Goal: Task Accomplishment & Management: Use online tool/utility

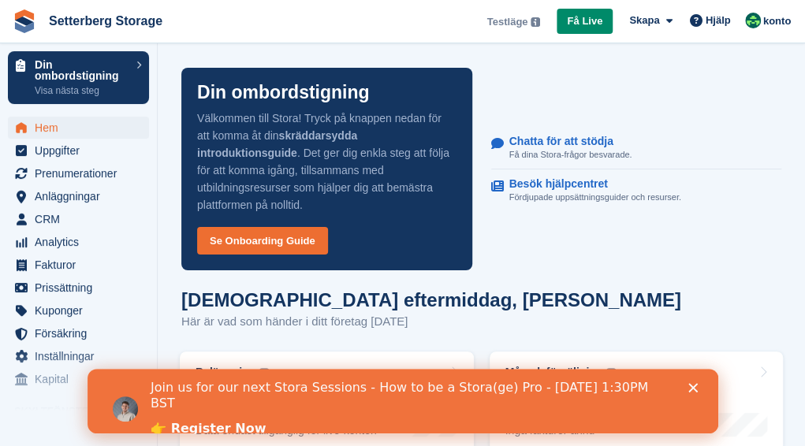
click at [204, 421] on link "👉 Register Now" at bounding box center [207, 429] width 115 height 17
click at [696, 386] on icon "Stäng" at bounding box center [692, 387] width 9 height 9
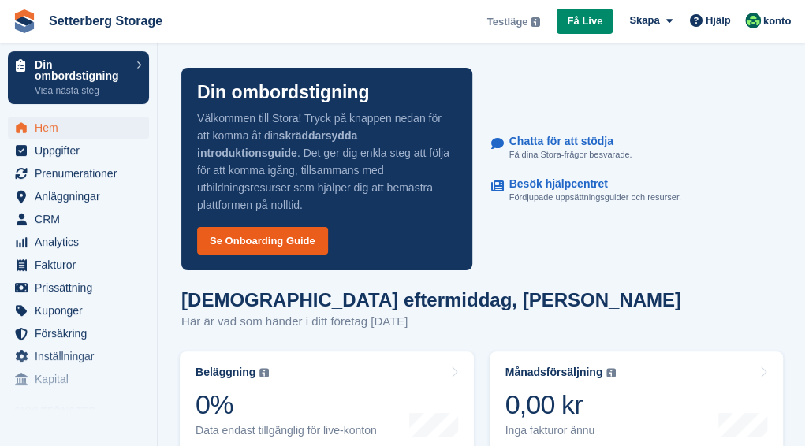
click at [274, 227] on link "Se Onboarding Guide" at bounding box center [262, 241] width 131 height 28
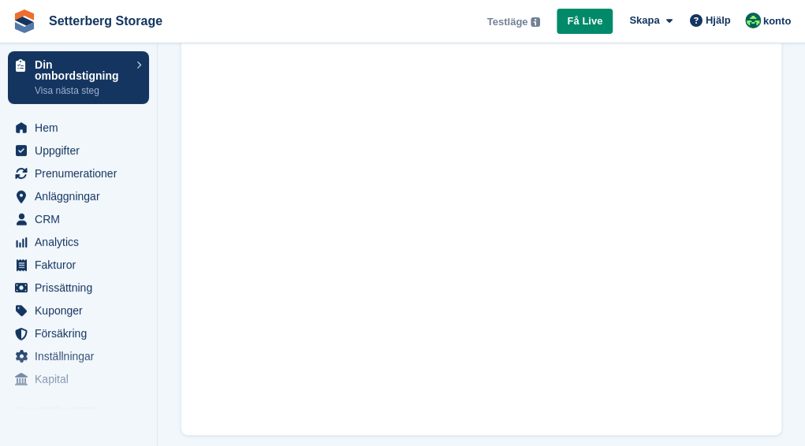
scroll to position [91, 0]
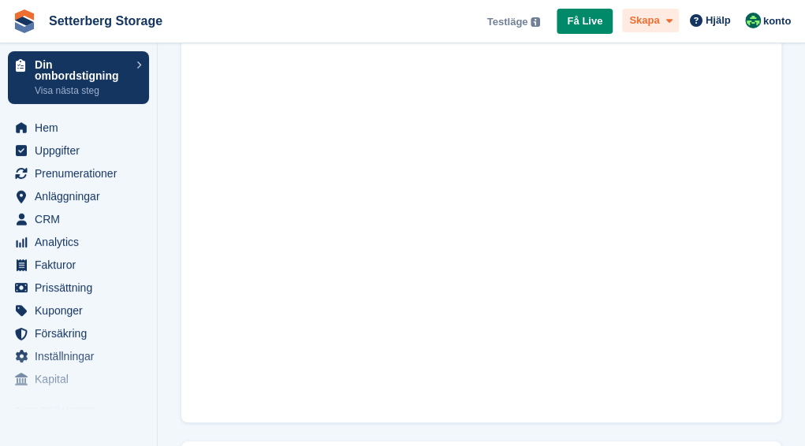
click at [670, 25] on icon at bounding box center [669, 21] width 6 height 10
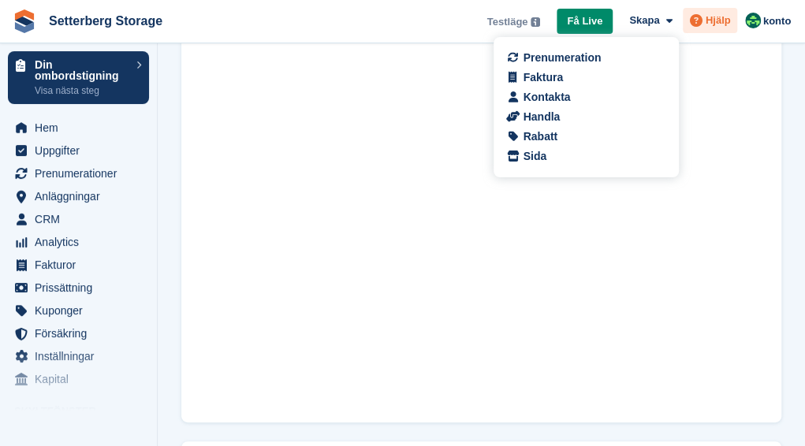
click at [702, 20] on icon at bounding box center [696, 20] width 13 height 13
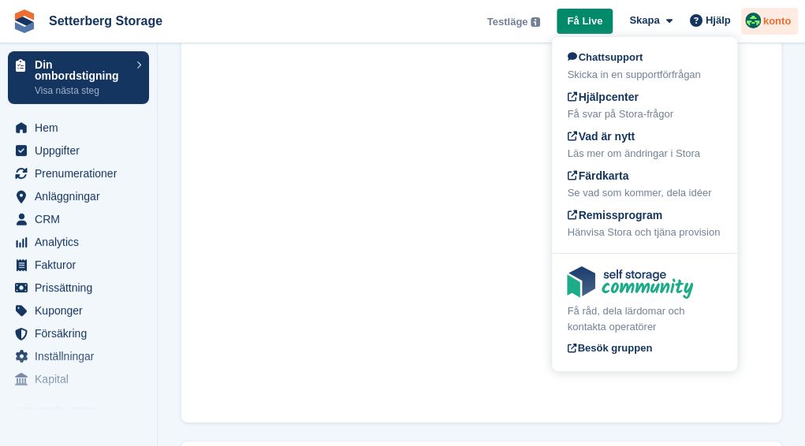
click at [778, 21] on span "konto" at bounding box center [777, 21] width 28 height 16
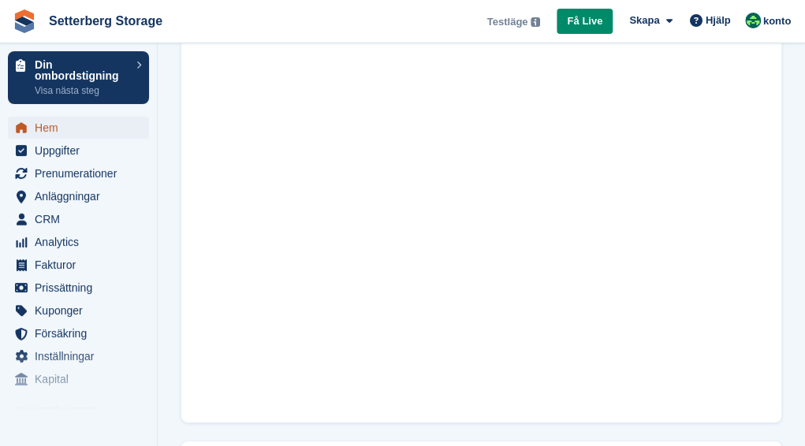
click at [41, 127] on span "Hem" at bounding box center [82, 128] width 95 height 22
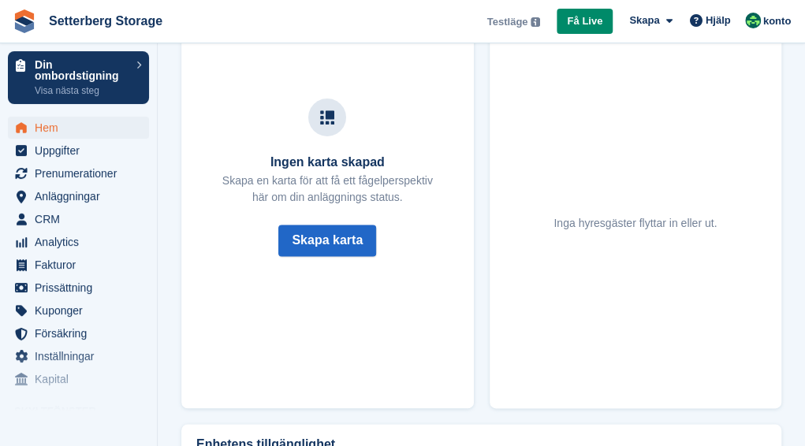
scroll to position [631, 0]
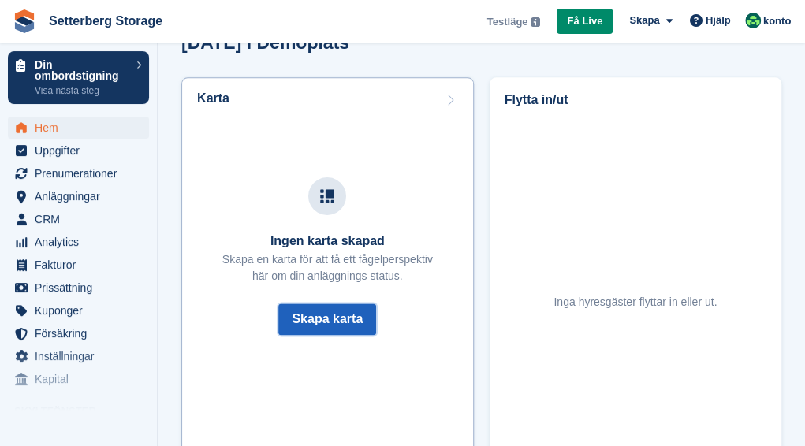
click at [376, 304] on button "Skapa karta" at bounding box center [327, 320] width 98 height 32
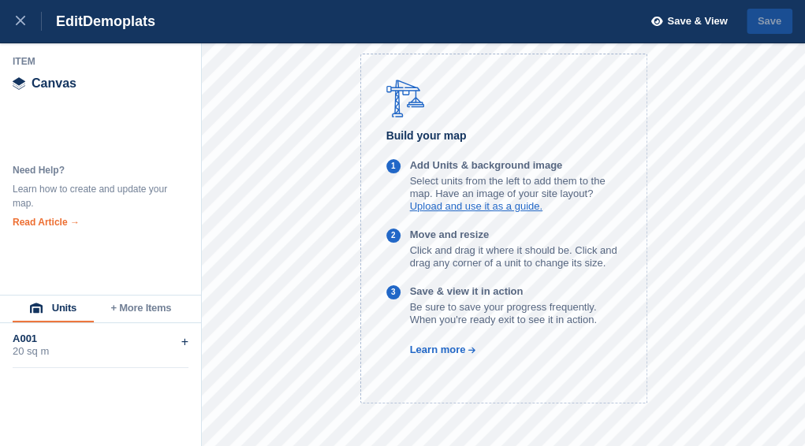
click at [50, 217] on link "Read Article →" at bounding box center [46, 222] width 67 height 11
